Goal: Information Seeking & Learning: Stay updated

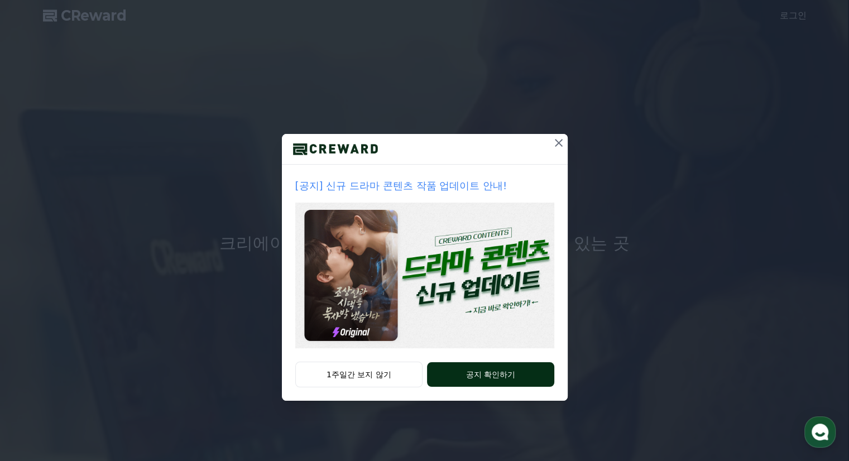
click at [474, 373] on button "공지 확인하기" at bounding box center [490, 374] width 127 height 25
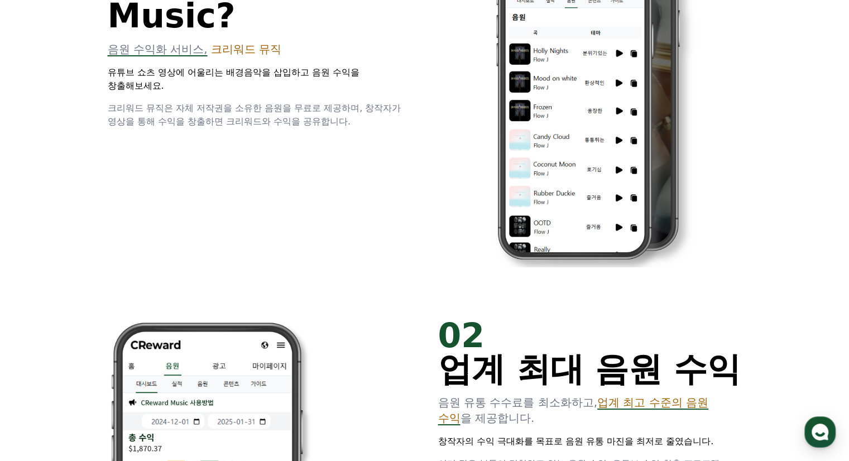
scroll to position [279, 0]
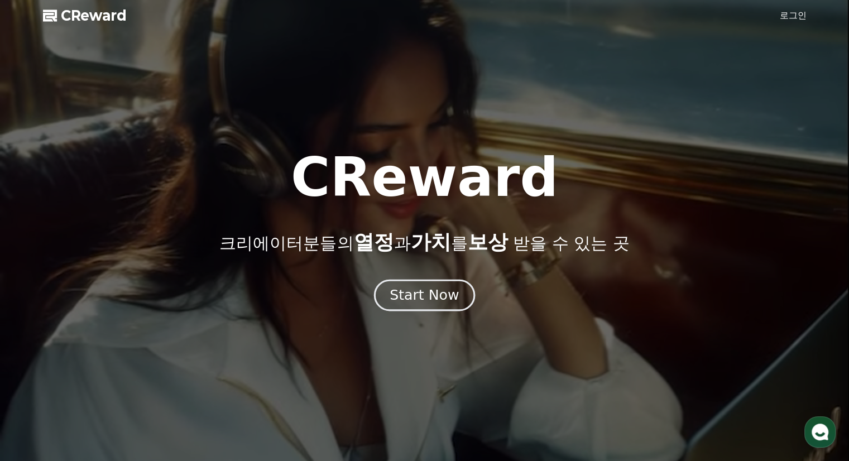
click at [440, 294] on div "Start Now" at bounding box center [424, 295] width 69 height 19
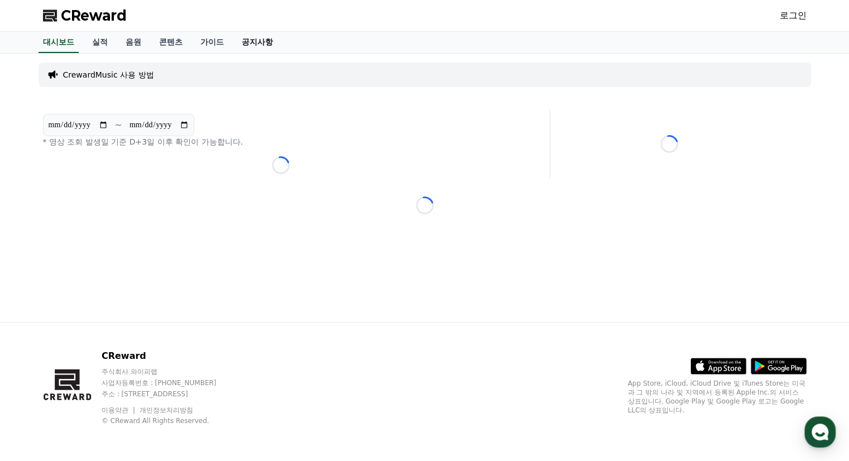
click at [261, 42] on link "공지사항" at bounding box center [257, 42] width 49 height 21
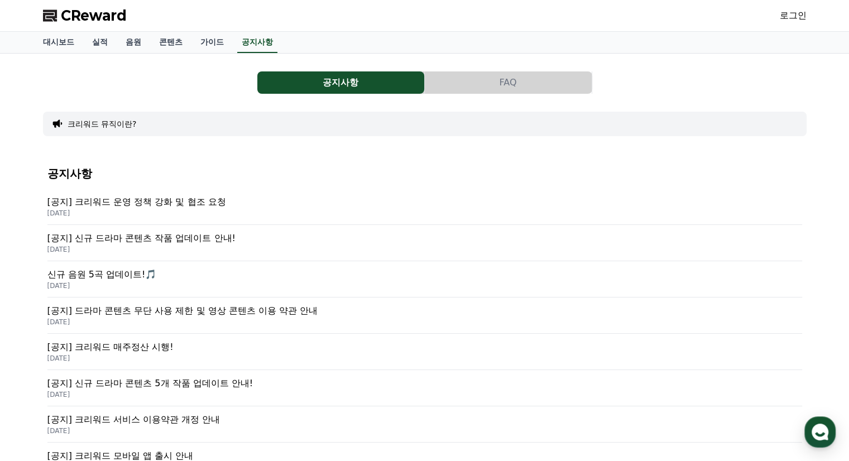
click at [174, 200] on p "[공지] 크리워드 운영 정책 강화 및 협조 요청" at bounding box center [424, 201] width 754 height 13
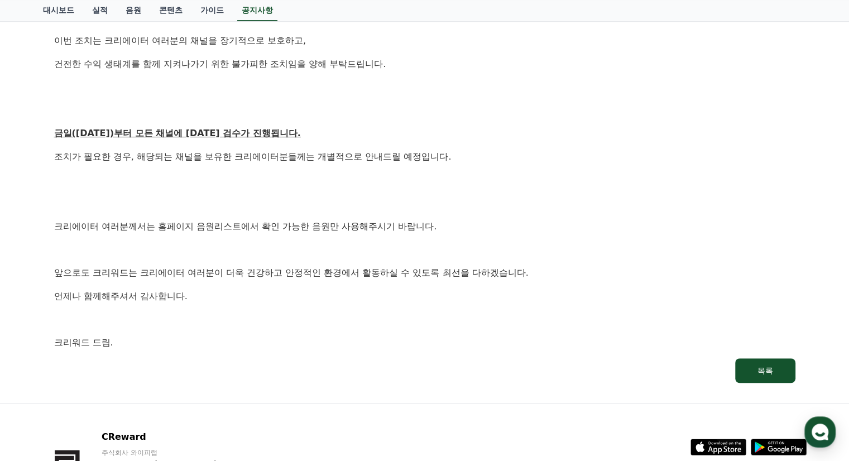
scroll to position [558, 0]
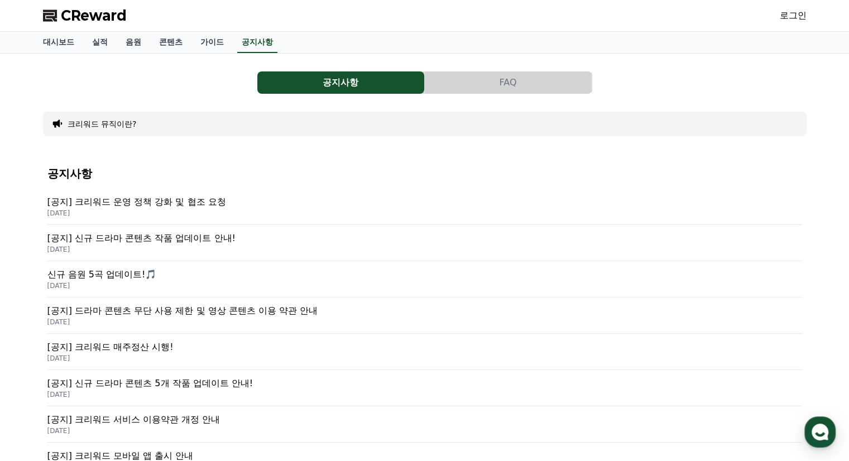
click at [187, 196] on p "[공지] 크리워드 운영 정책 강화 및 협조 요청" at bounding box center [424, 201] width 754 height 13
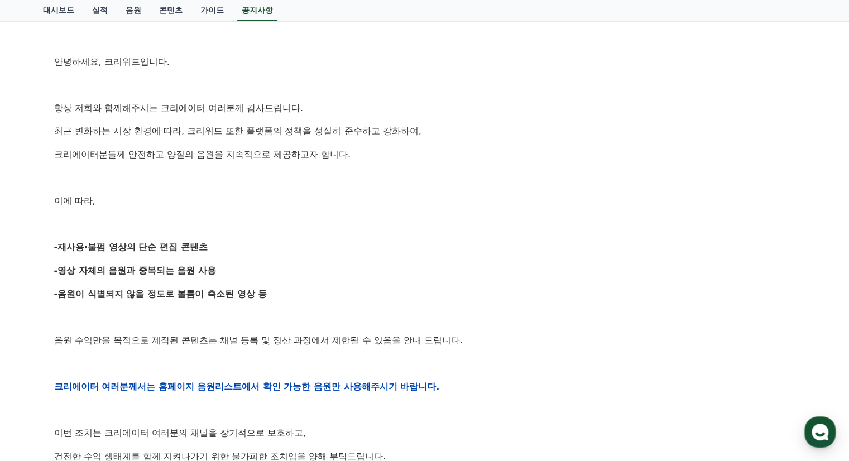
scroll to position [167, 0]
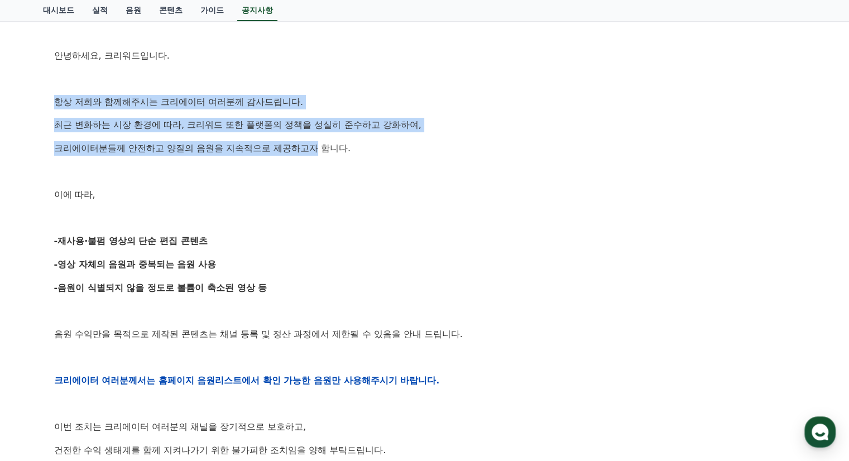
drag, startPoint x: 35, startPoint y: 103, endPoint x: 320, endPoint y: 131, distance: 287.0
click at [318, 134] on div "공지사항 FAQ [공지] 크리워드 운영 정책 강화 및 협조 요청 작성일: 2025-09-15 안녕하세요, 크리워드입니다. 항상 저희와 함께해주…" at bounding box center [424, 337] width 781 height 903
